Goal: Task Accomplishment & Management: Use online tool/utility

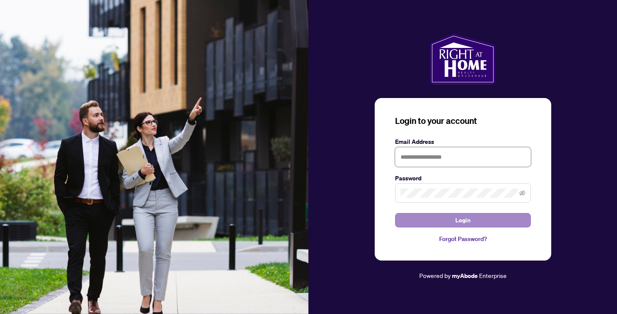
type input "**********"
click at [409, 217] on button "Login" at bounding box center [463, 220] width 136 height 14
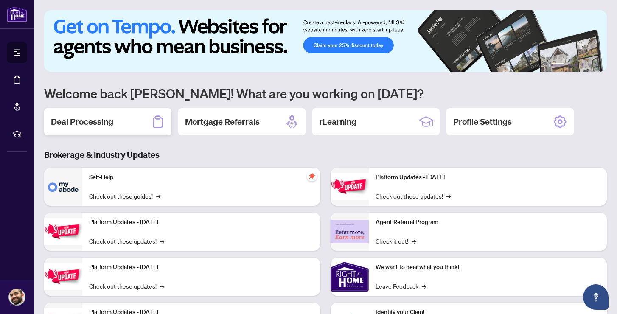
click at [73, 117] on h2 "Deal Processing" at bounding box center [82, 122] width 62 height 12
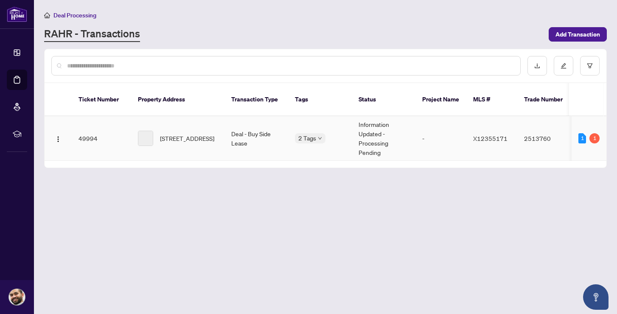
click at [282, 148] on td "Deal - Buy Side Lease" at bounding box center [257, 138] width 64 height 45
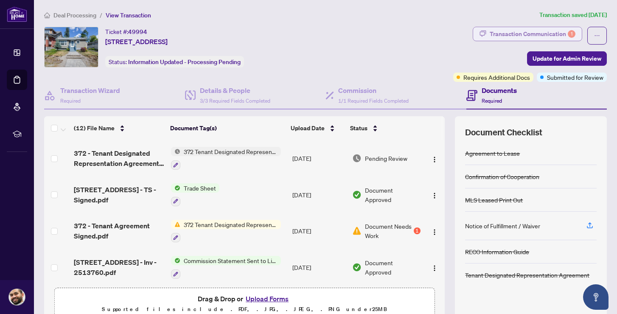
click at [556, 36] on div "Transaction Communication 1" at bounding box center [533, 34] width 86 height 14
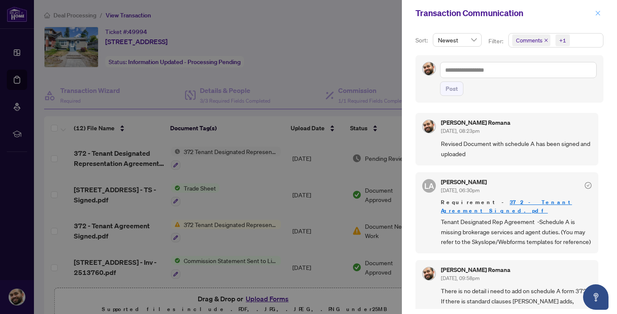
click at [597, 13] on icon "close" at bounding box center [598, 13] width 6 height 6
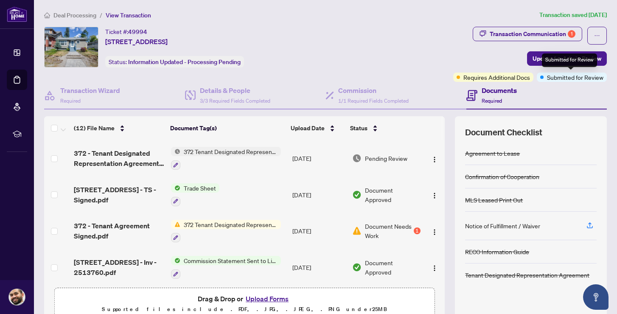
click at [555, 76] on span "Submitted for Review" at bounding box center [575, 77] width 56 height 9
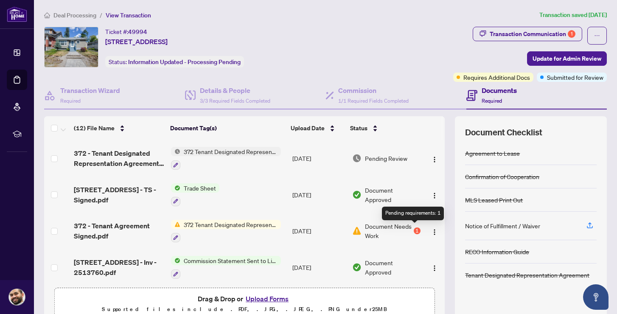
click at [416, 230] on div "1" at bounding box center [417, 230] width 7 height 7
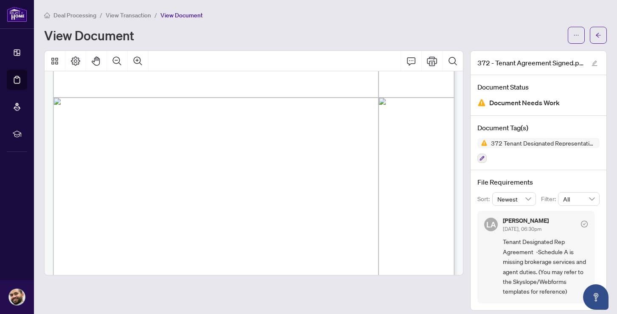
click at [139, 14] on span "View Transaction" at bounding box center [128, 15] width 45 height 8
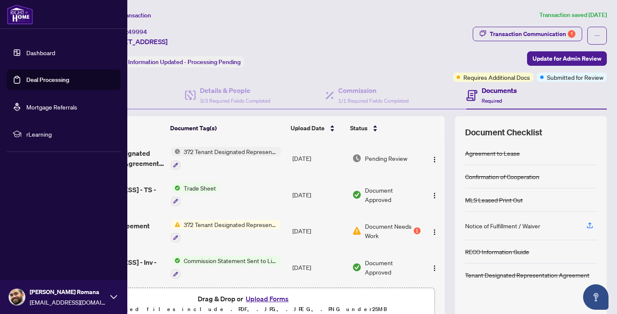
click at [35, 49] on link "Dashboard" at bounding box center [40, 53] width 29 height 8
